Goal: Task Accomplishment & Management: Manage account settings

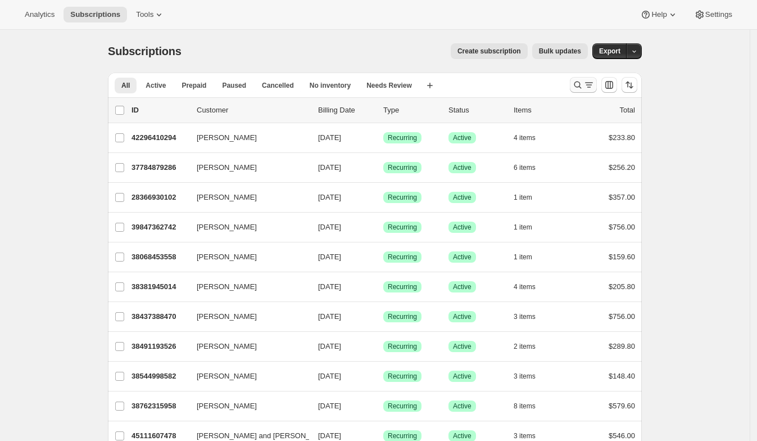
click at [595, 87] on icon "Search and filter results" at bounding box center [588, 84] width 11 height 11
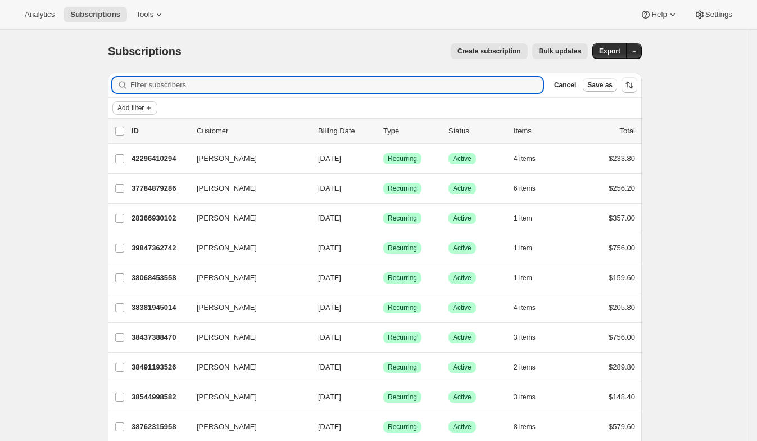
click at [139, 105] on span "Add filter" at bounding box center [130, 107] width 26 height 9
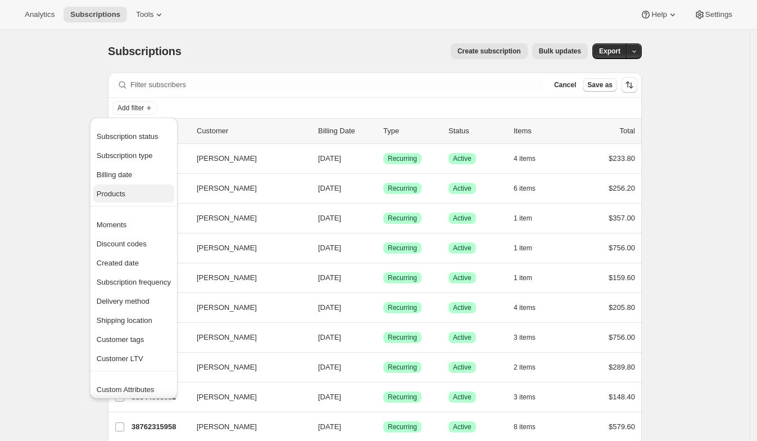
click at [129, 195] on span "Products" at bounding box center [134, 193] width 74 height 11
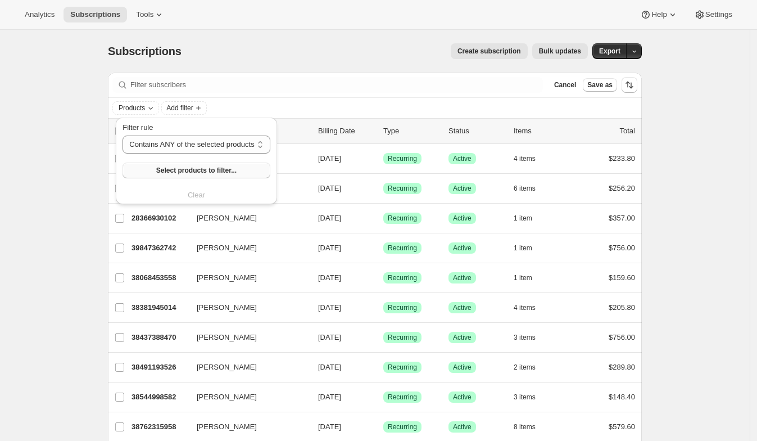
click at [188, 173] on span "Select products to filter..." at bounding box center [196, 170] width 80 height 9
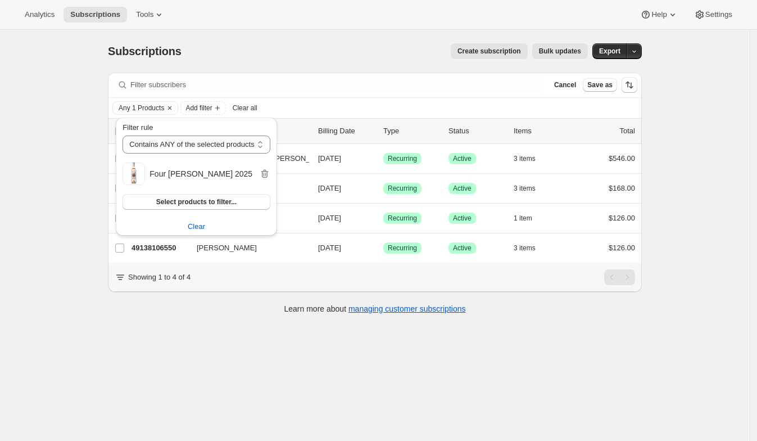
click at [160, 366] on div "Subscriptions. This page is ready Subscriptions Create subscription Bulk update…" at bounding box center [375, 250] width 750 height 441
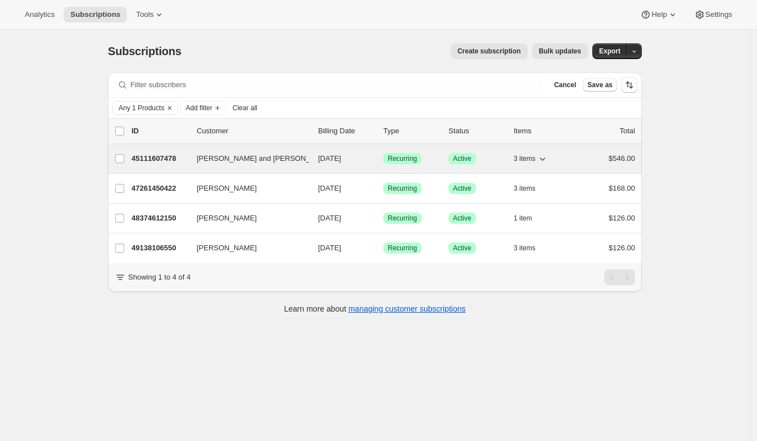
click at [154, 162] on p "45111607478" at bounding box center [159, 158] width 56 height 11
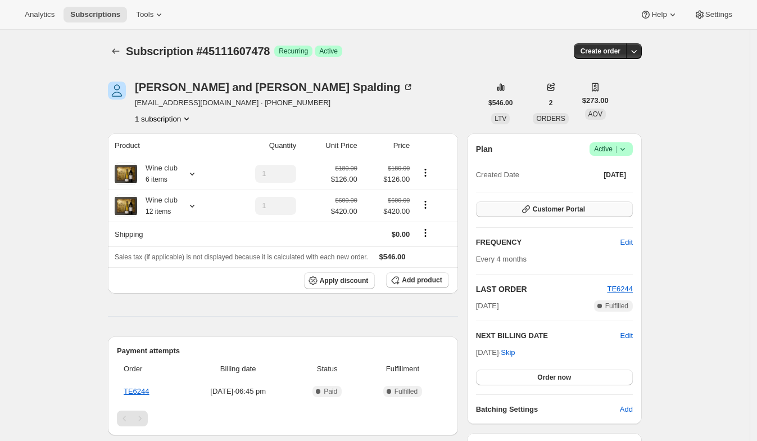
click at [581, 213] on span "Customer Portal" at bounding box center [559, 209] width 52 height 9
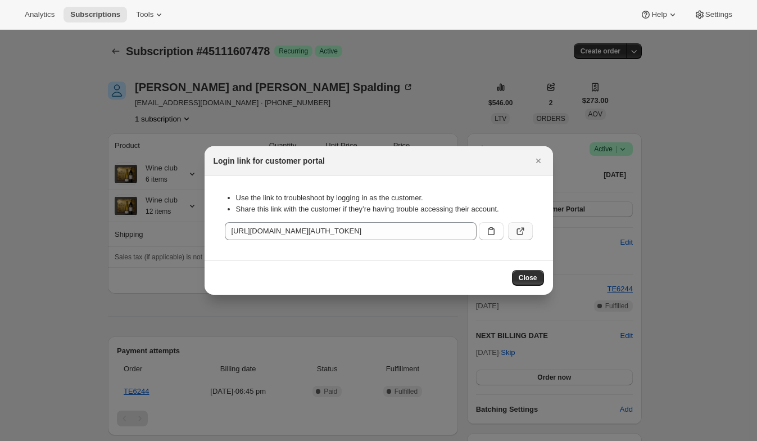
click at [523, 229] on icon ":rcb:" at bounding box center [521, 230] width 4 height 4
